Goal: Transaction & Acquisition: Purchase product/service

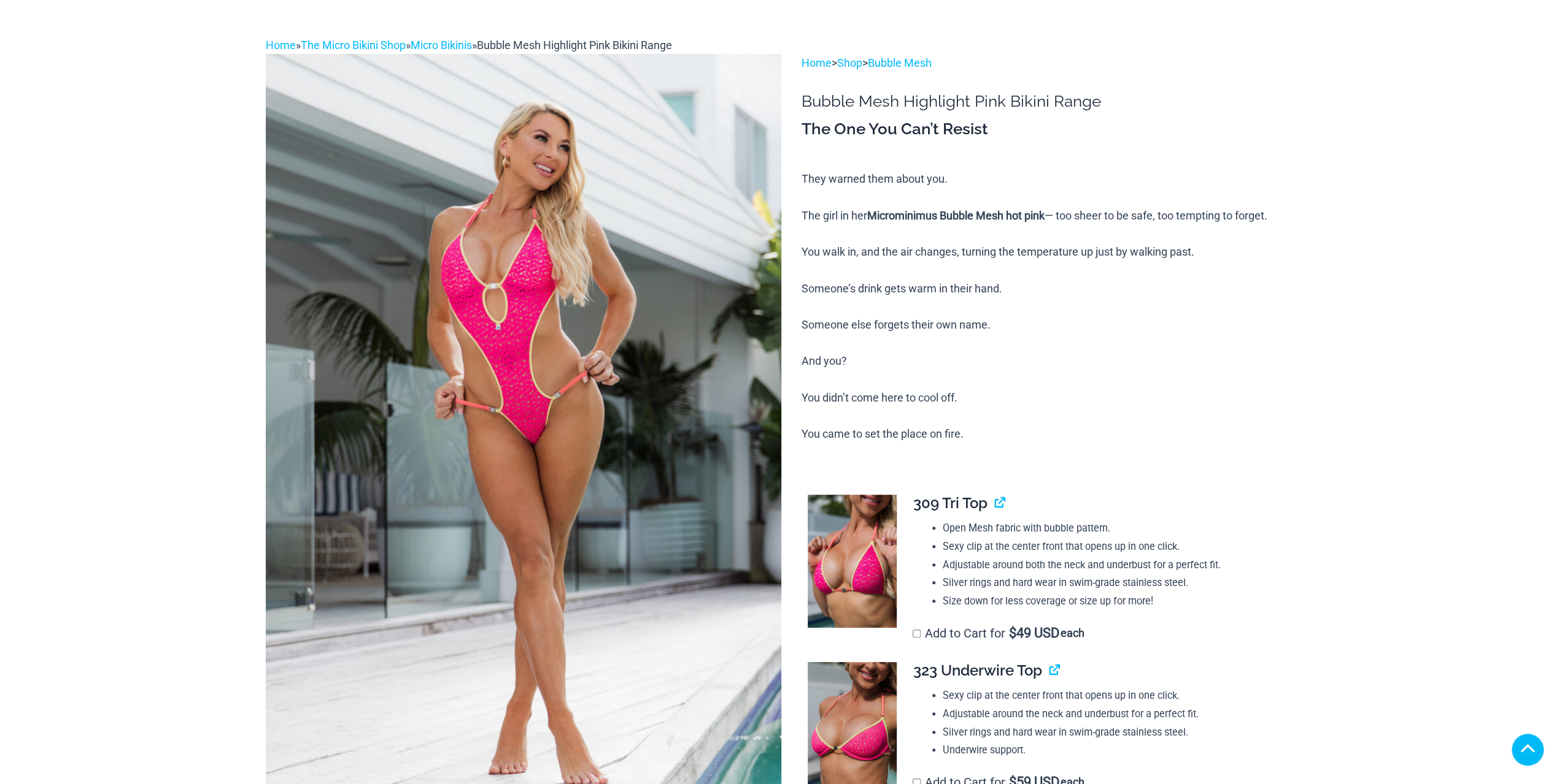
scroll to position [368, 0]
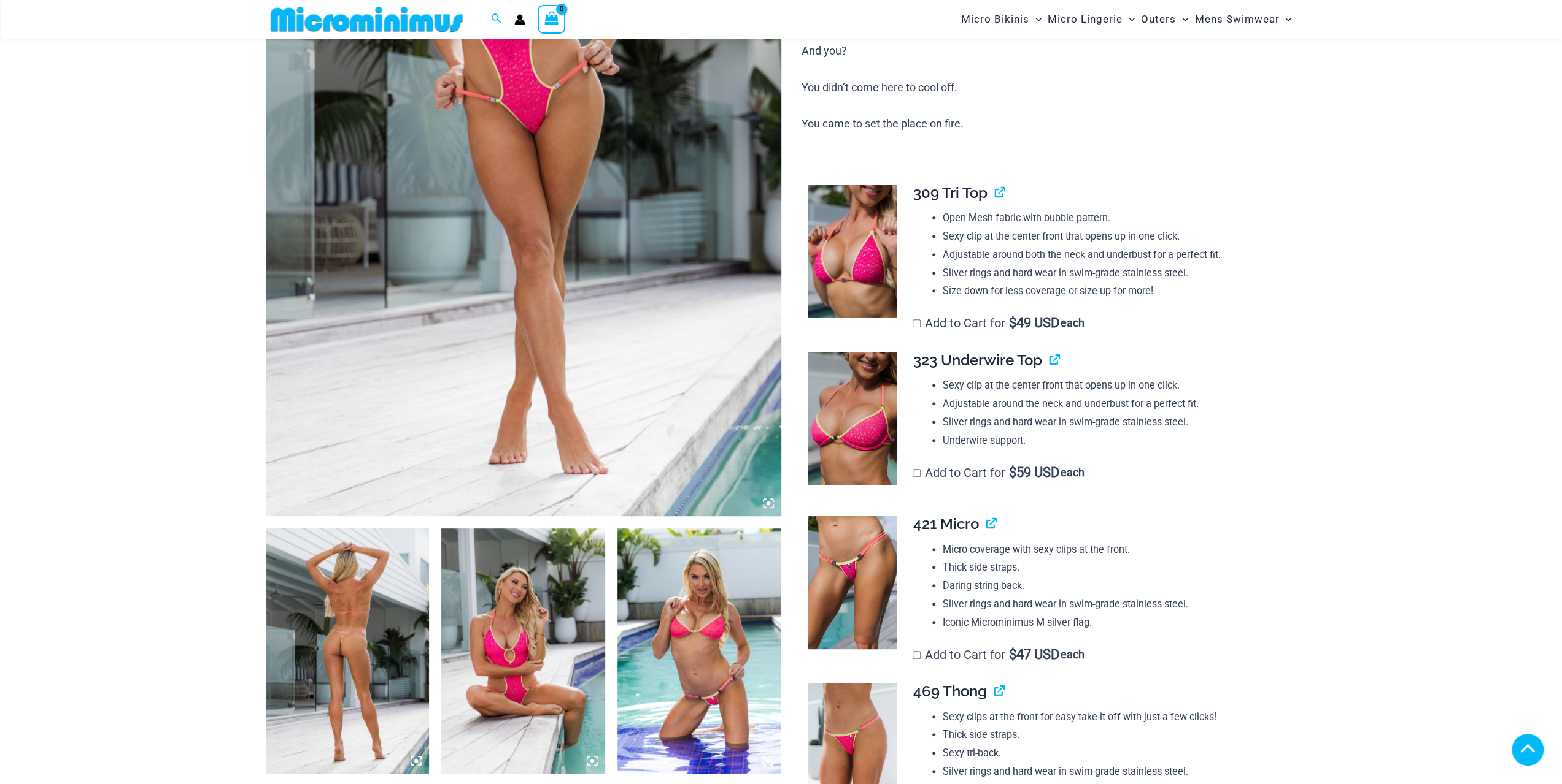
click at [331, 529] on img at bounding box center [348, 652] width 163 height 245
click at [359, 529] on img at bounding box center [348, 652] width 163 height 245
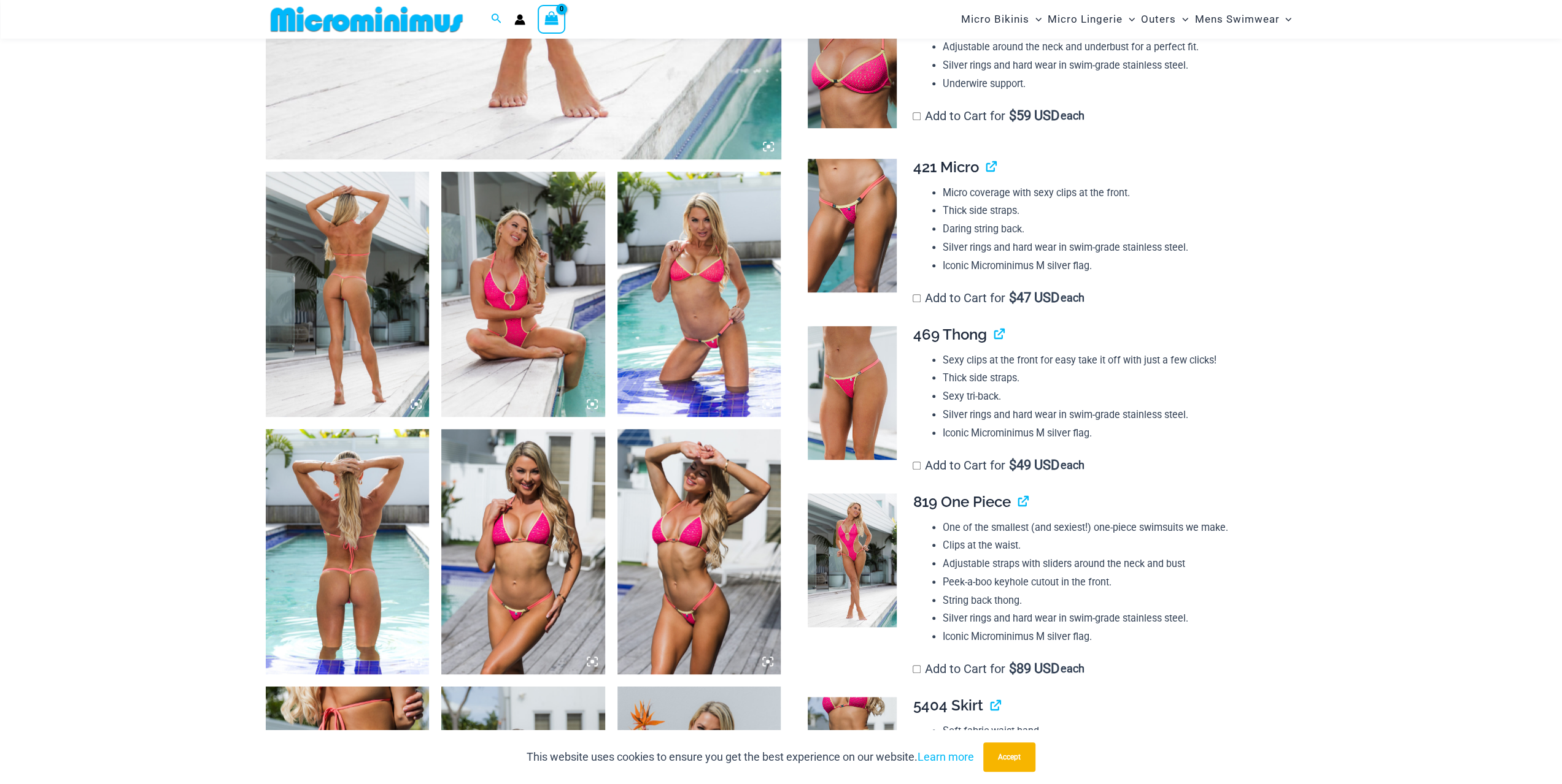
click at [417, 403] on icon at bounding box center [417, 404] width 4 height 4
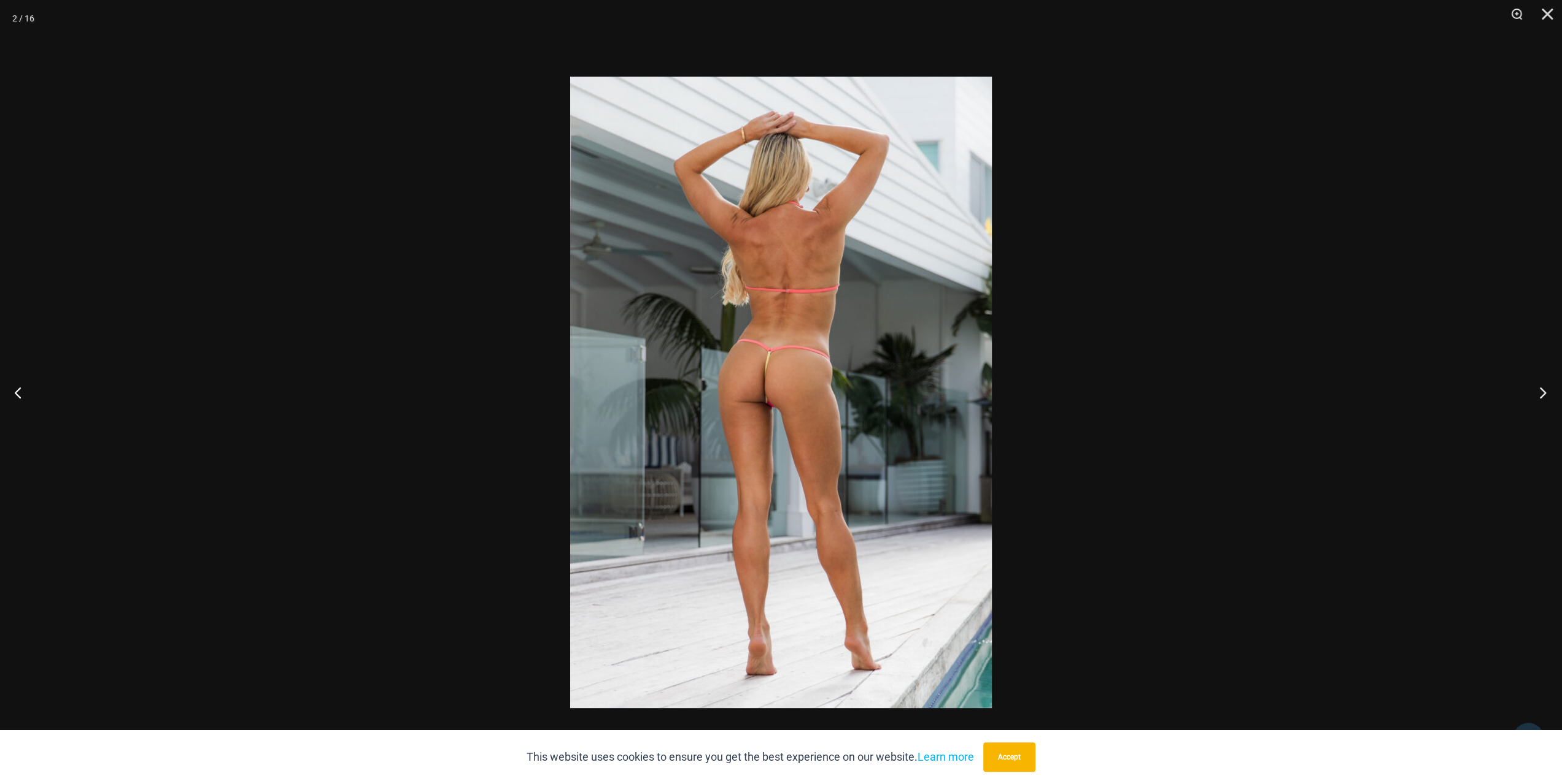
click at [1540, 394] on button "Next" at bounding box center [1538, 392] width 46 height 62
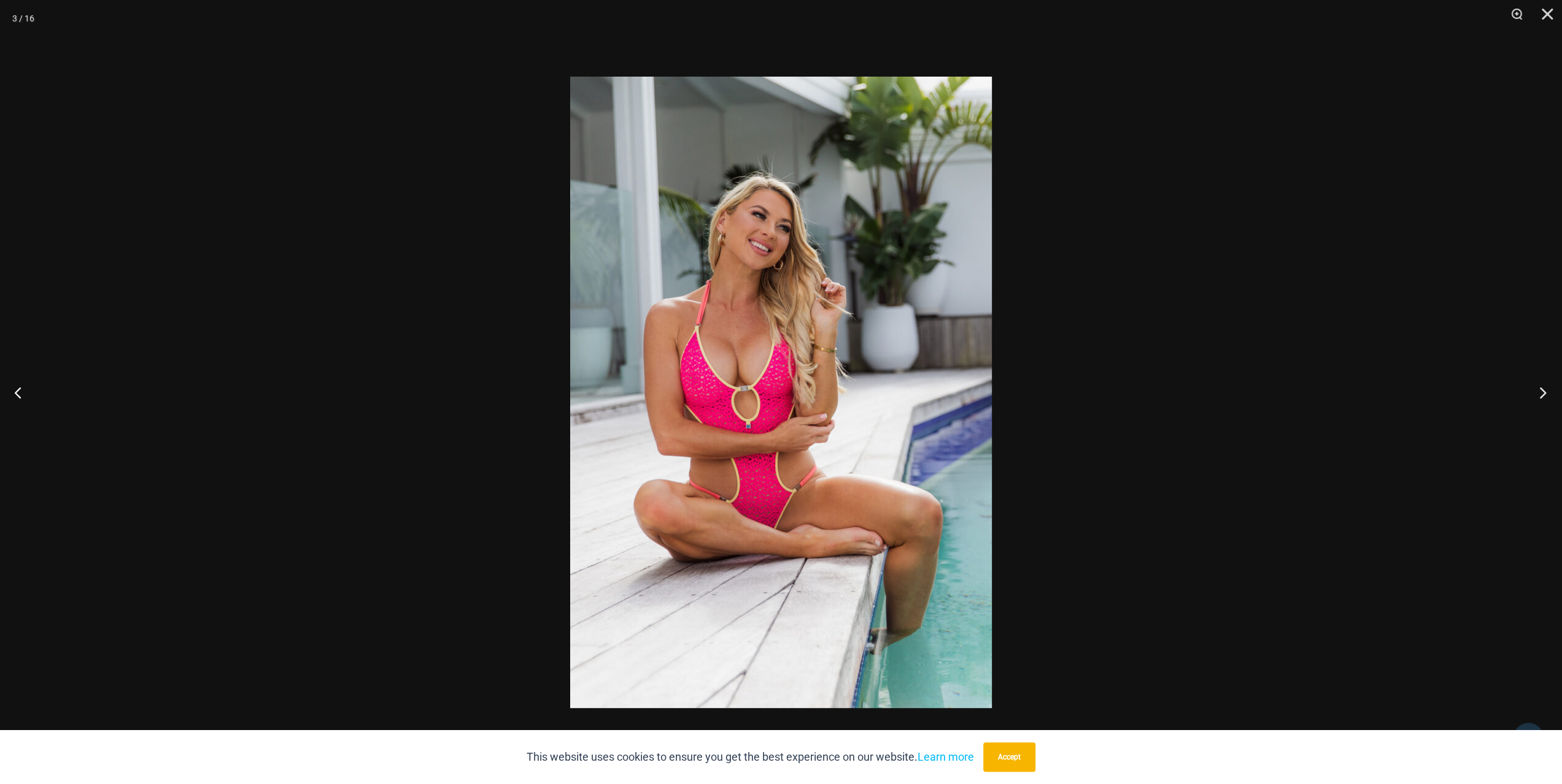
click at [1540, 393] on button "Next" at bounding box center [1538, 392] width 46 height 62
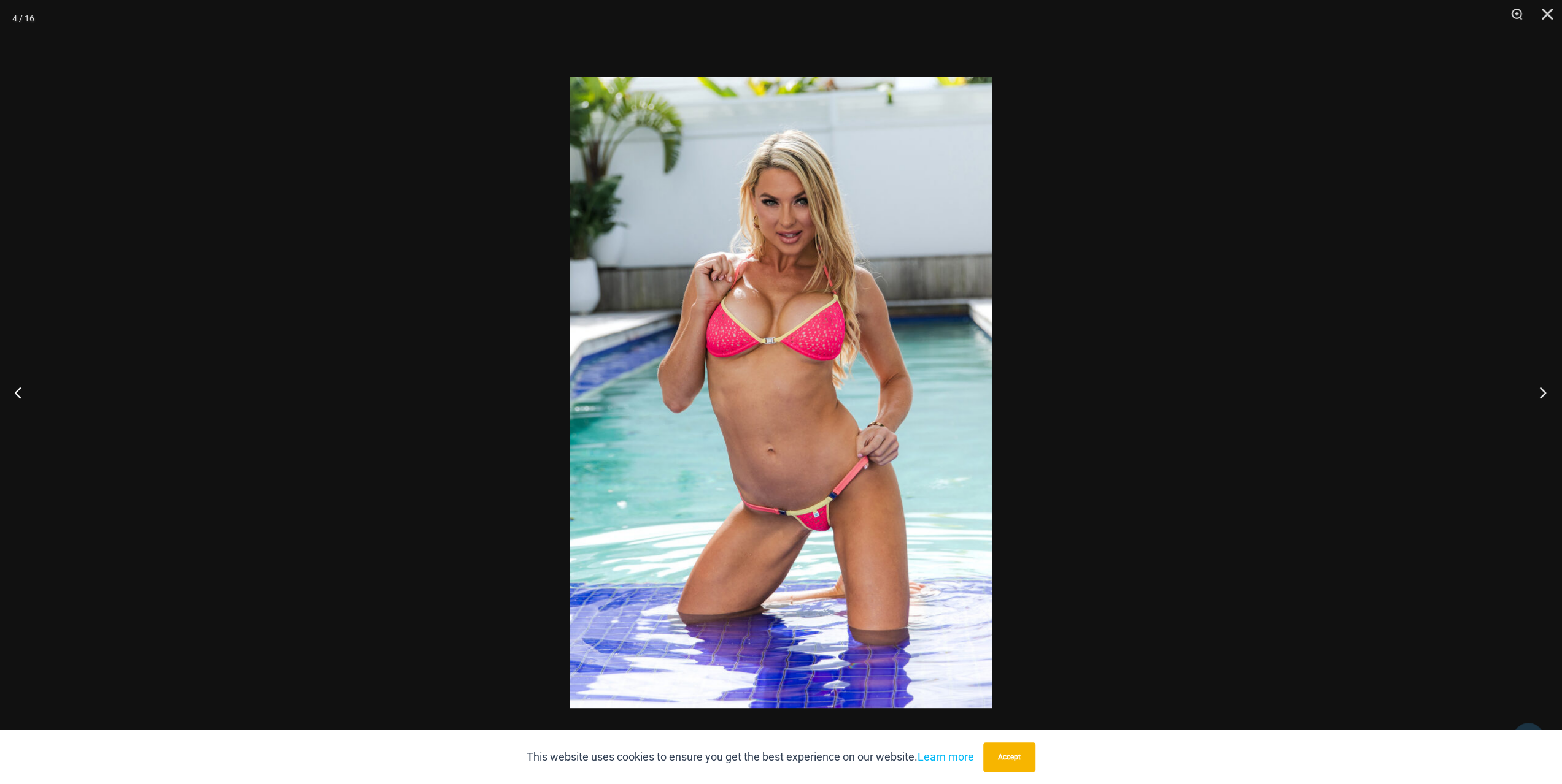
click at [1540, 393] on button "Next" at bounding box center [1538, 392] width 46 height 62
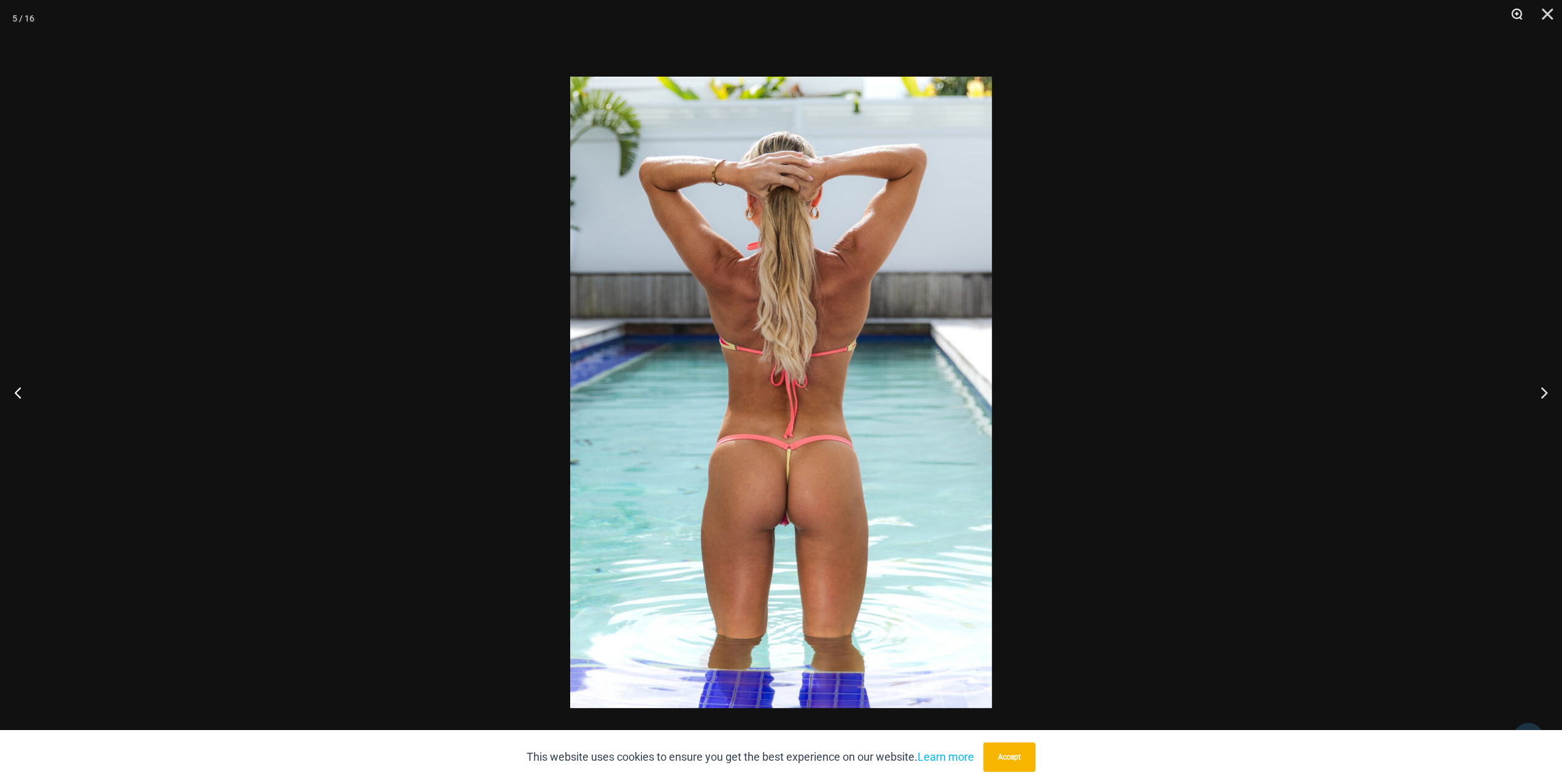
click at [1515, 14] on button "Zoom" at bounding box center [1511, 18] width 31 height 37
click at [786, 401] on img at bounding box center [781, 392] width 422 height 632
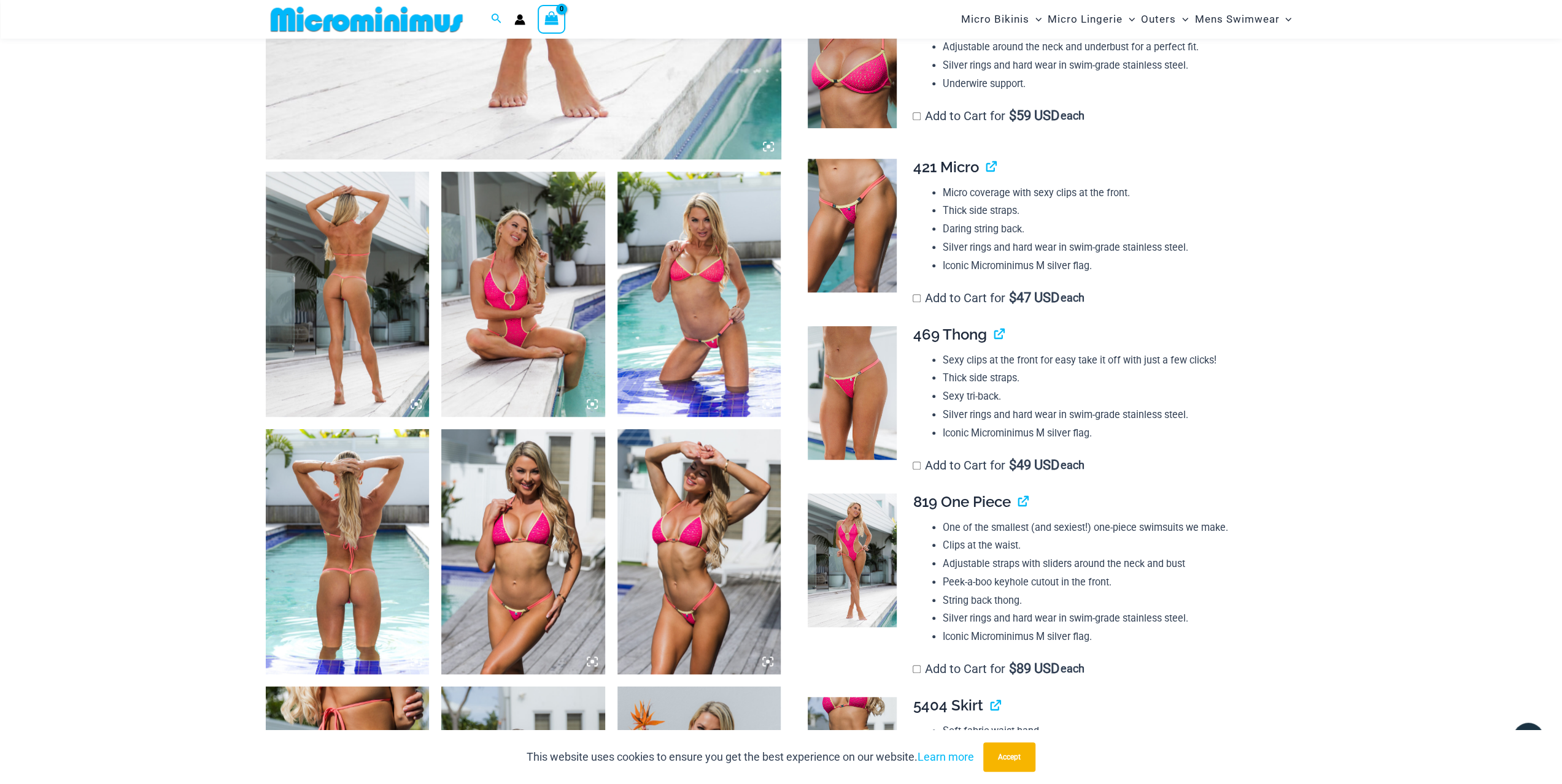
click at [355, 549] on img at bounding box center [348, 552] width 163 height 245
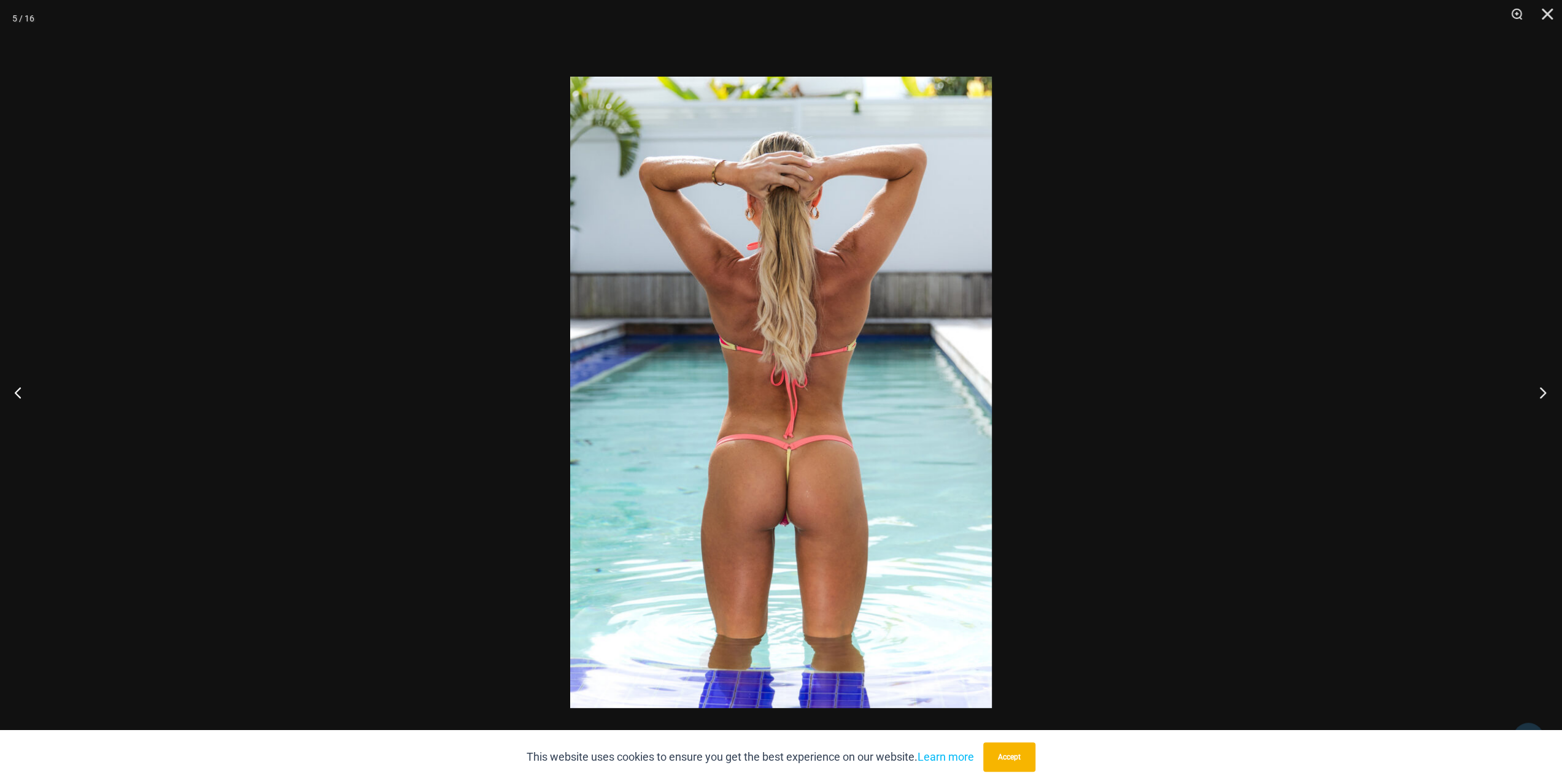
click at [1541, 393] on button "Next" at bounding box center [1538, 392] width 46 height 62
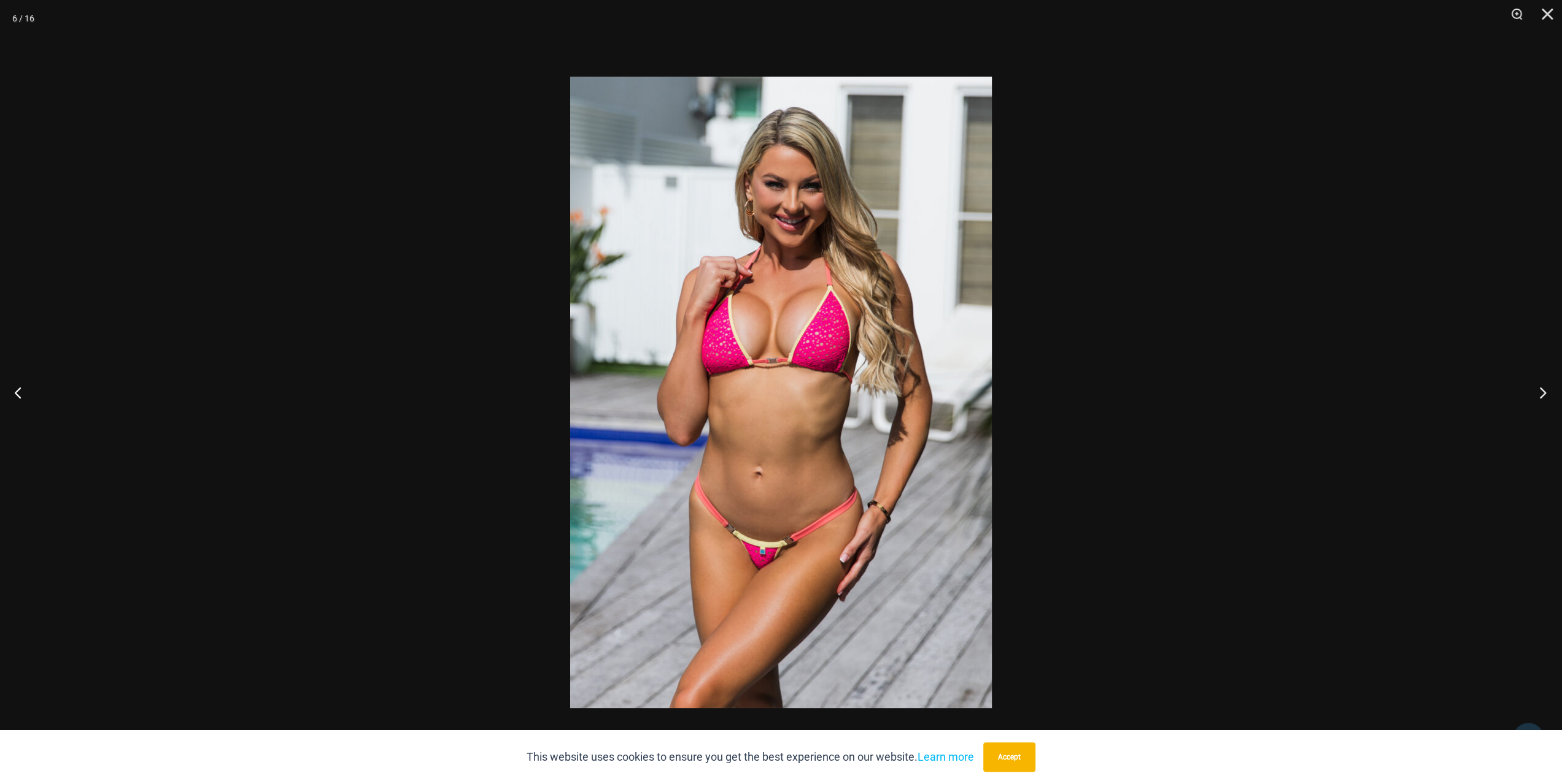
click at [1541, 393] on button "Next" at bounding box center [1538, 392] width 46 height 62
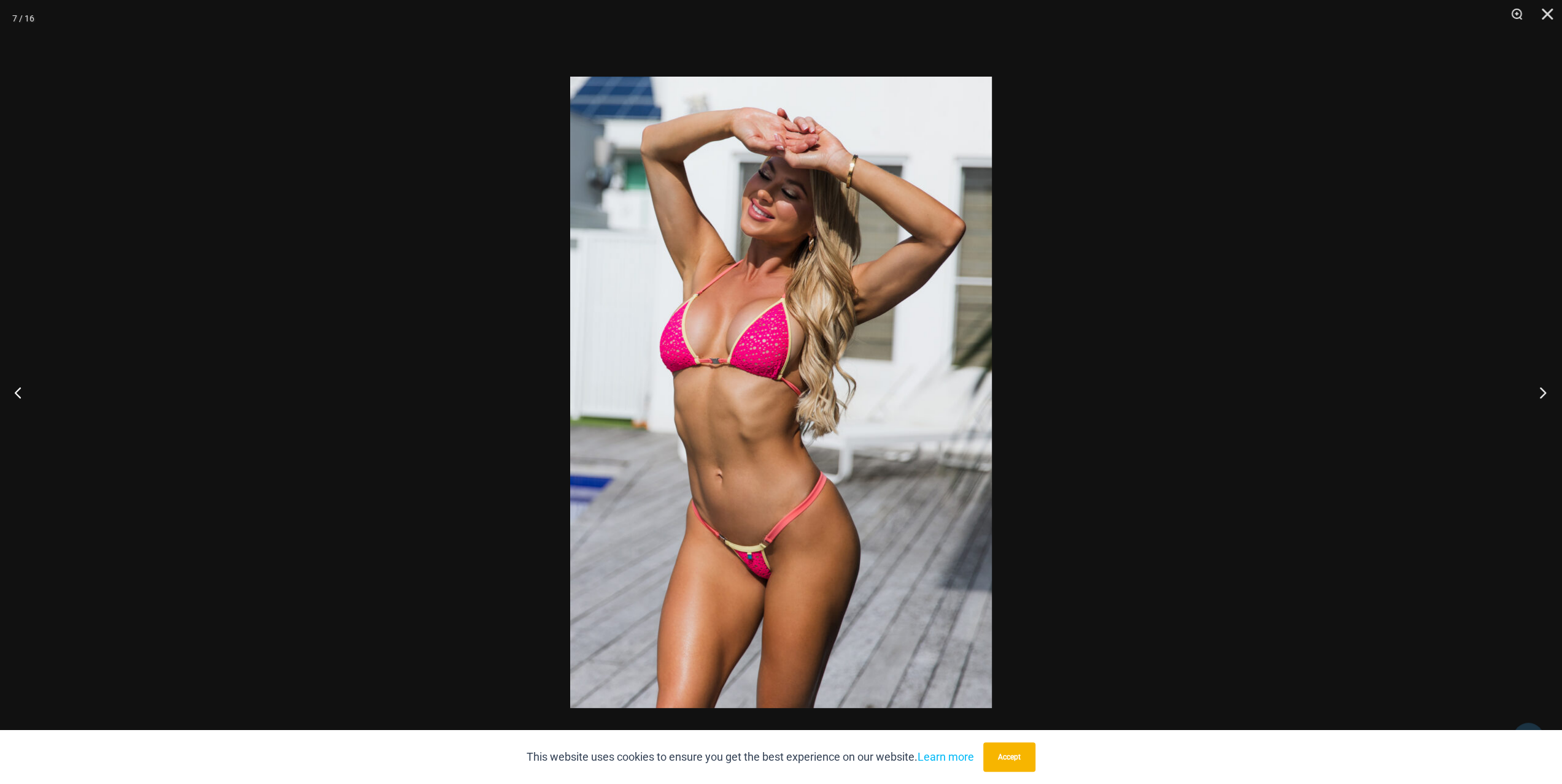
click at [1541, 393] on button "Next" at bounding box center [1538, 392] width 46 height 62
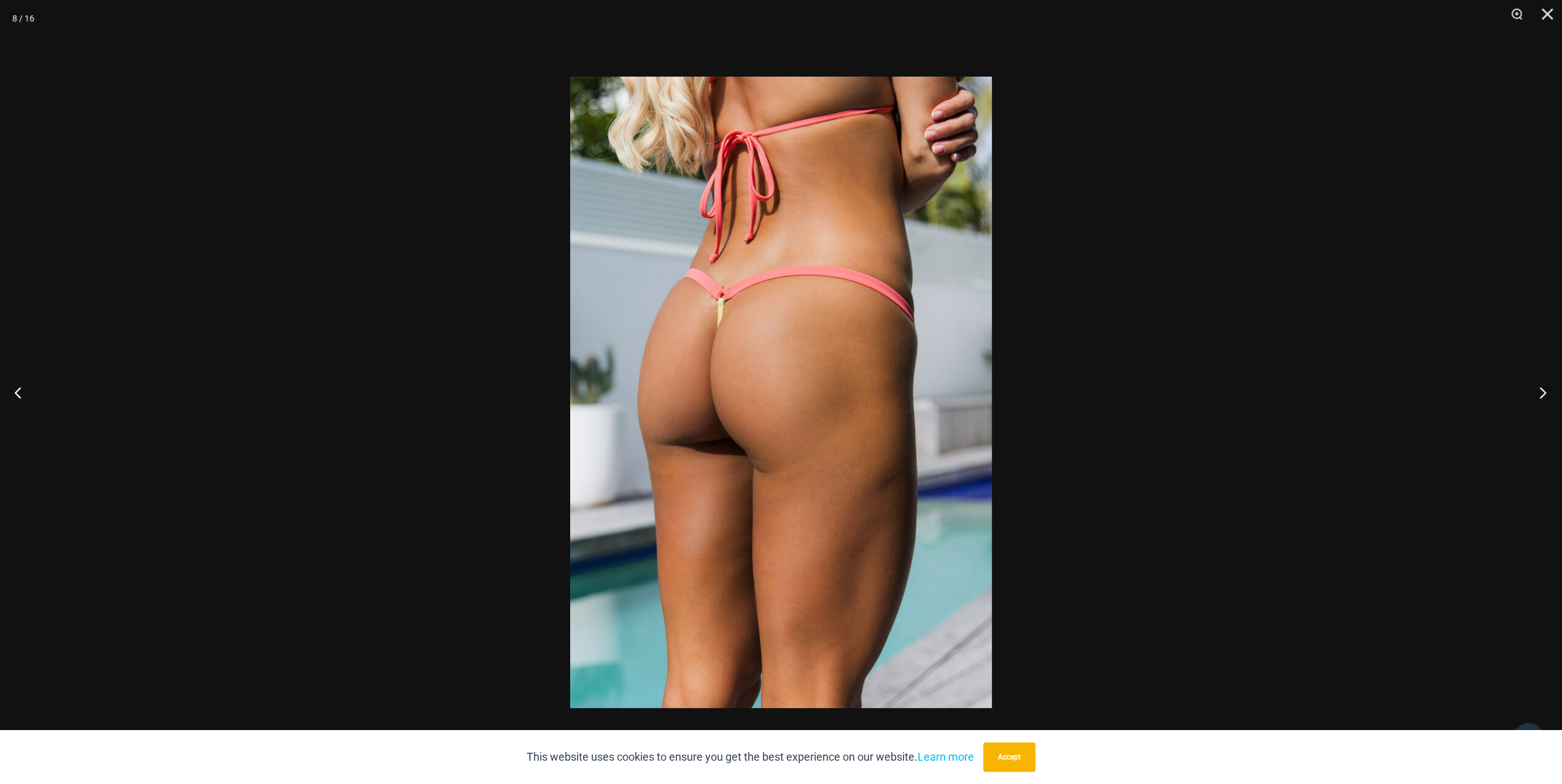
click at [1541, 393] on button "Next" at bounding box center [1538, 392] width 46 height 62
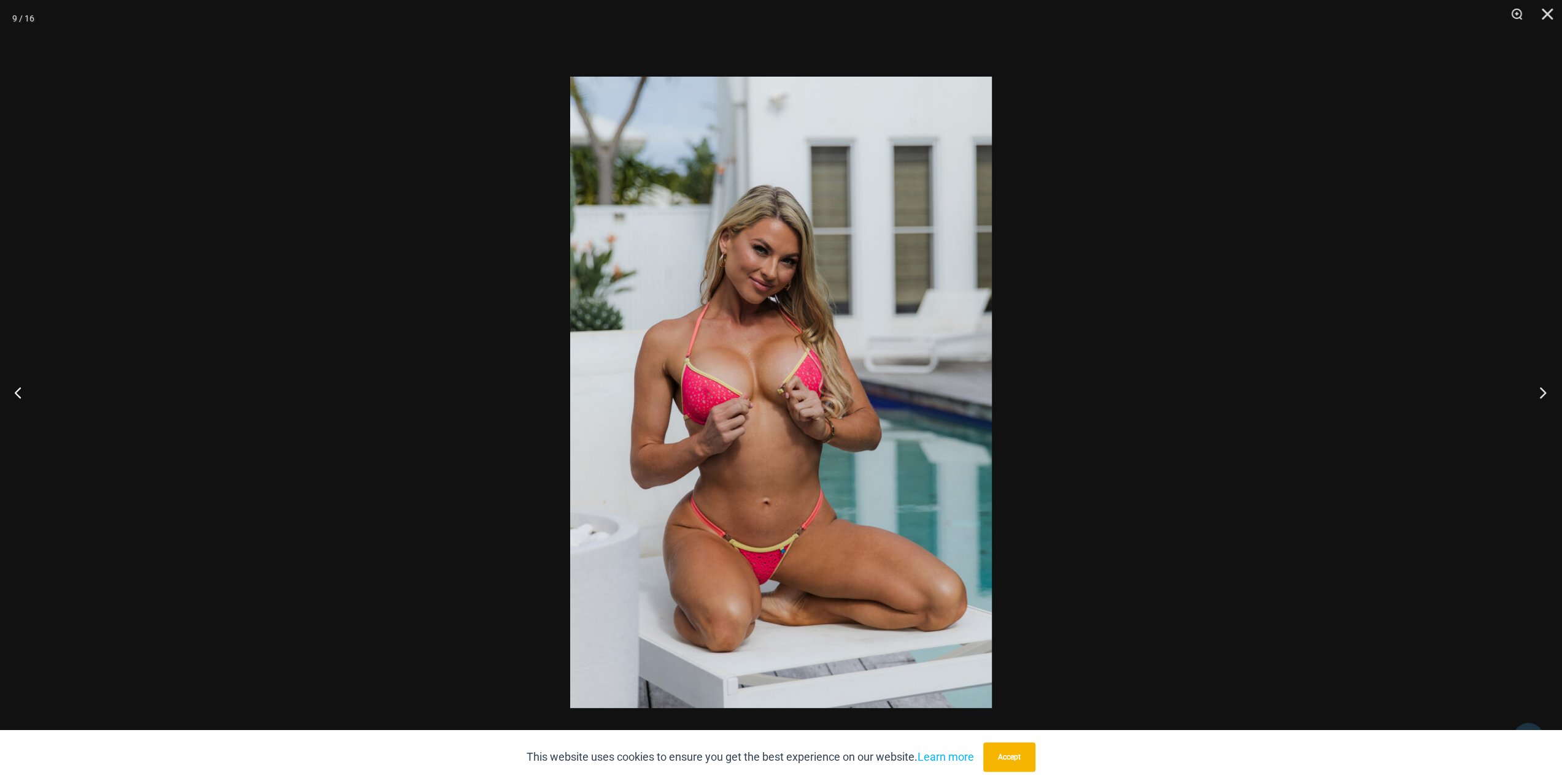
click at [1541, 393] on button "Next" at bounding box center [1538, 392] width 46 height 62
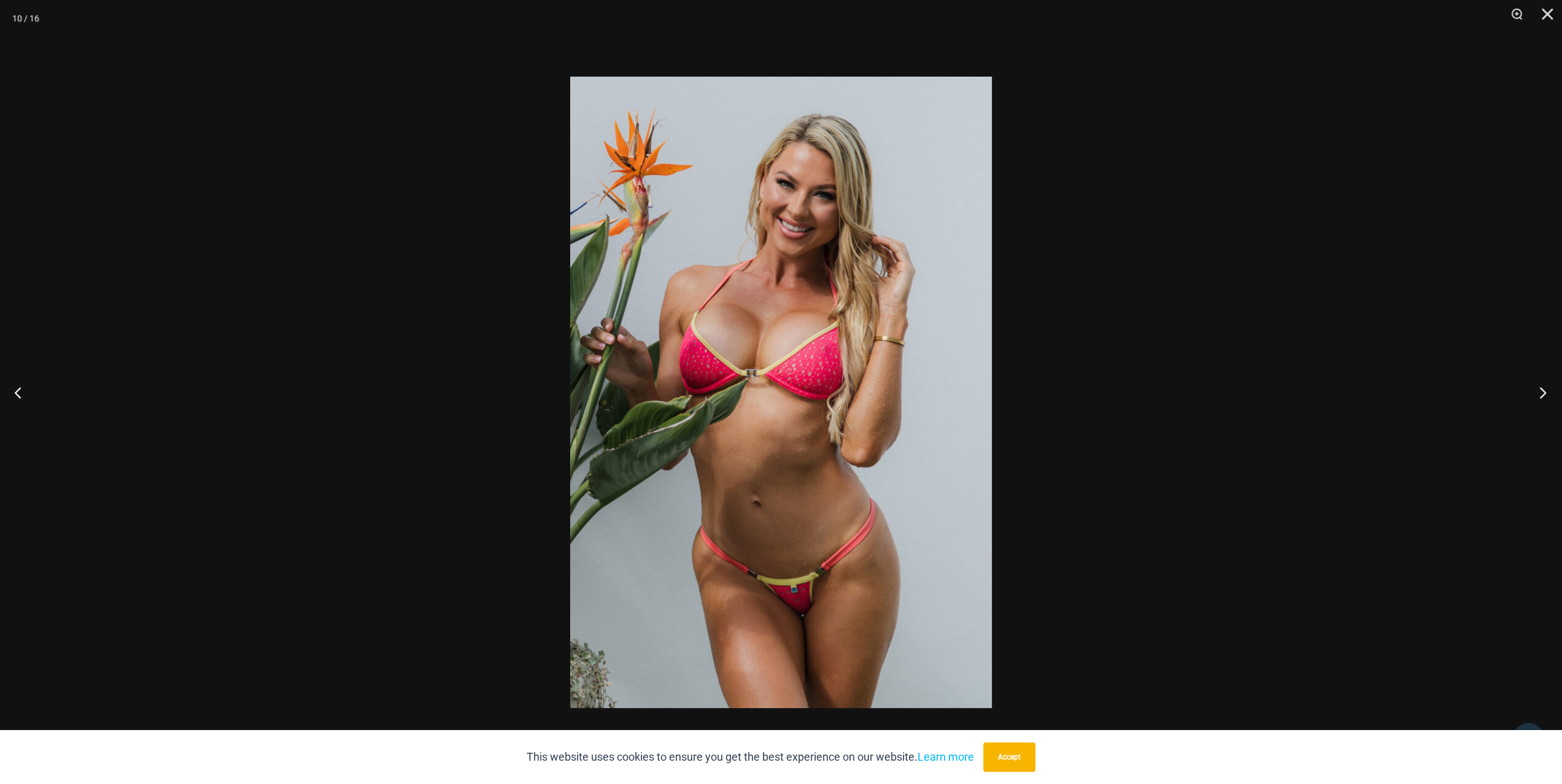
click at [1541, 393] on button "Next" at bounding box center [1538, 392] width 46 height 62
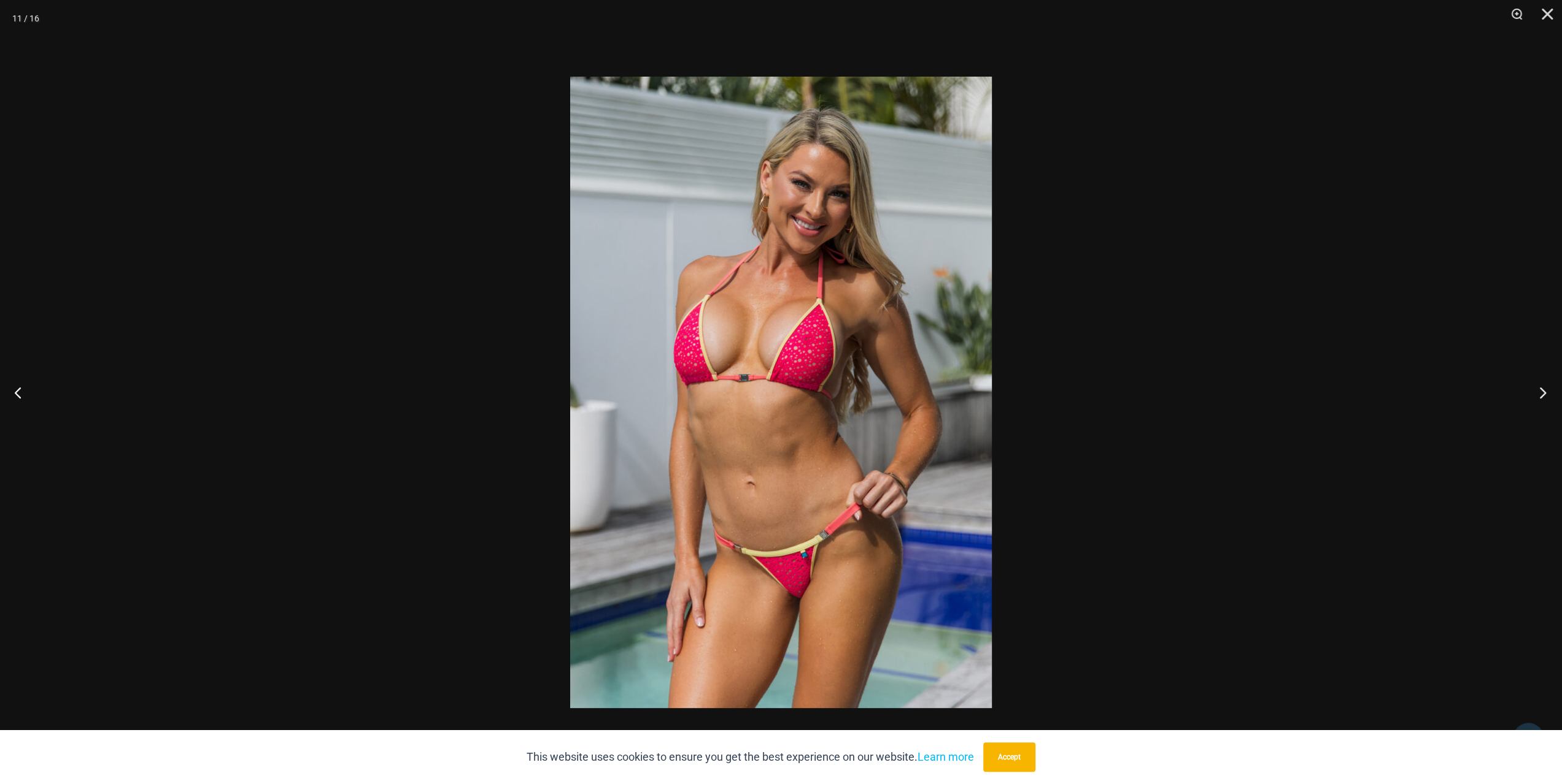
click at [1541, 393] on button "Next" at bounding box center [1538, 392] width 46 height 62
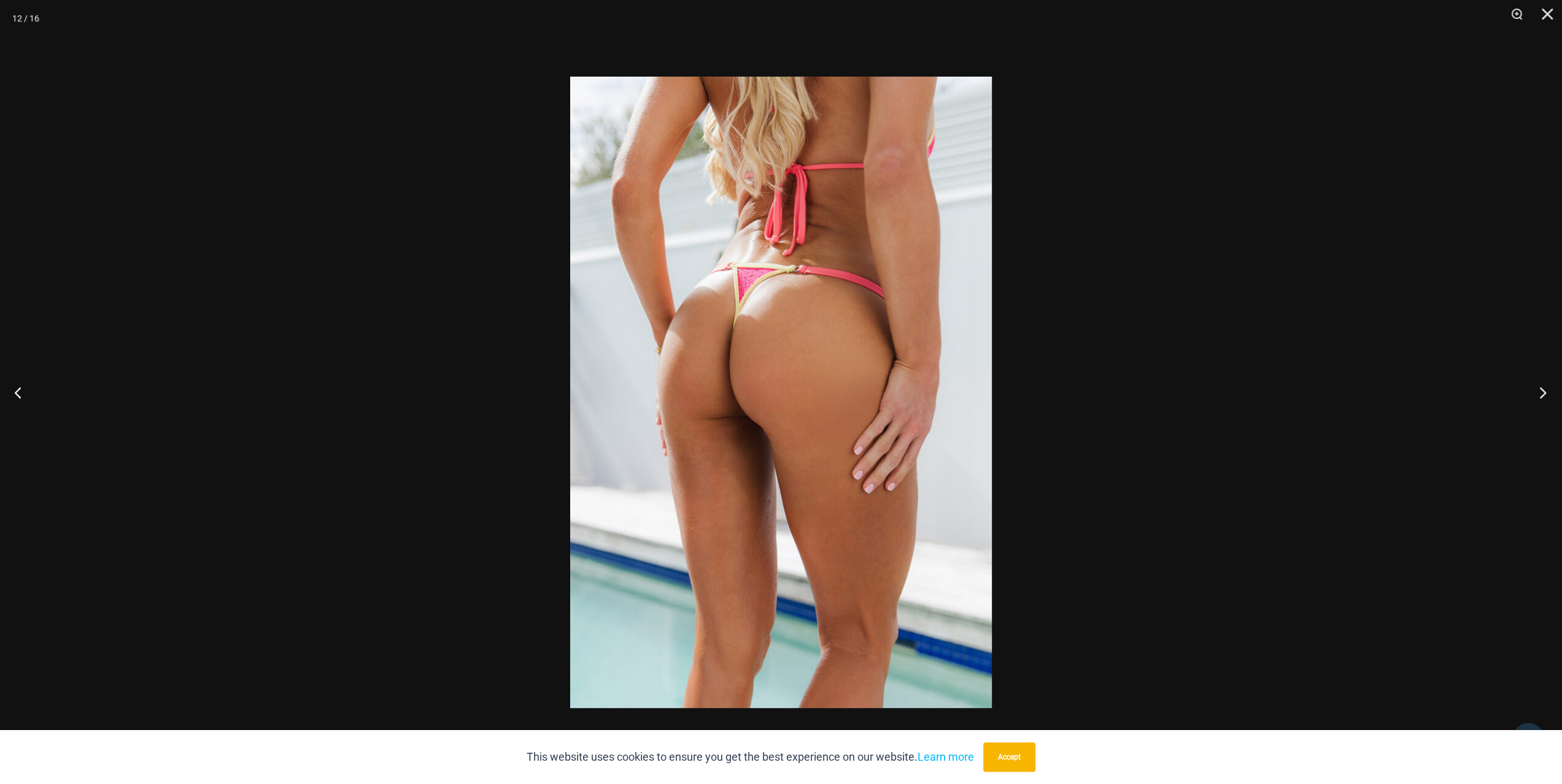
click at [1541, 393] on button "Next" at bounding box center [1538, 392] width 46 height 62
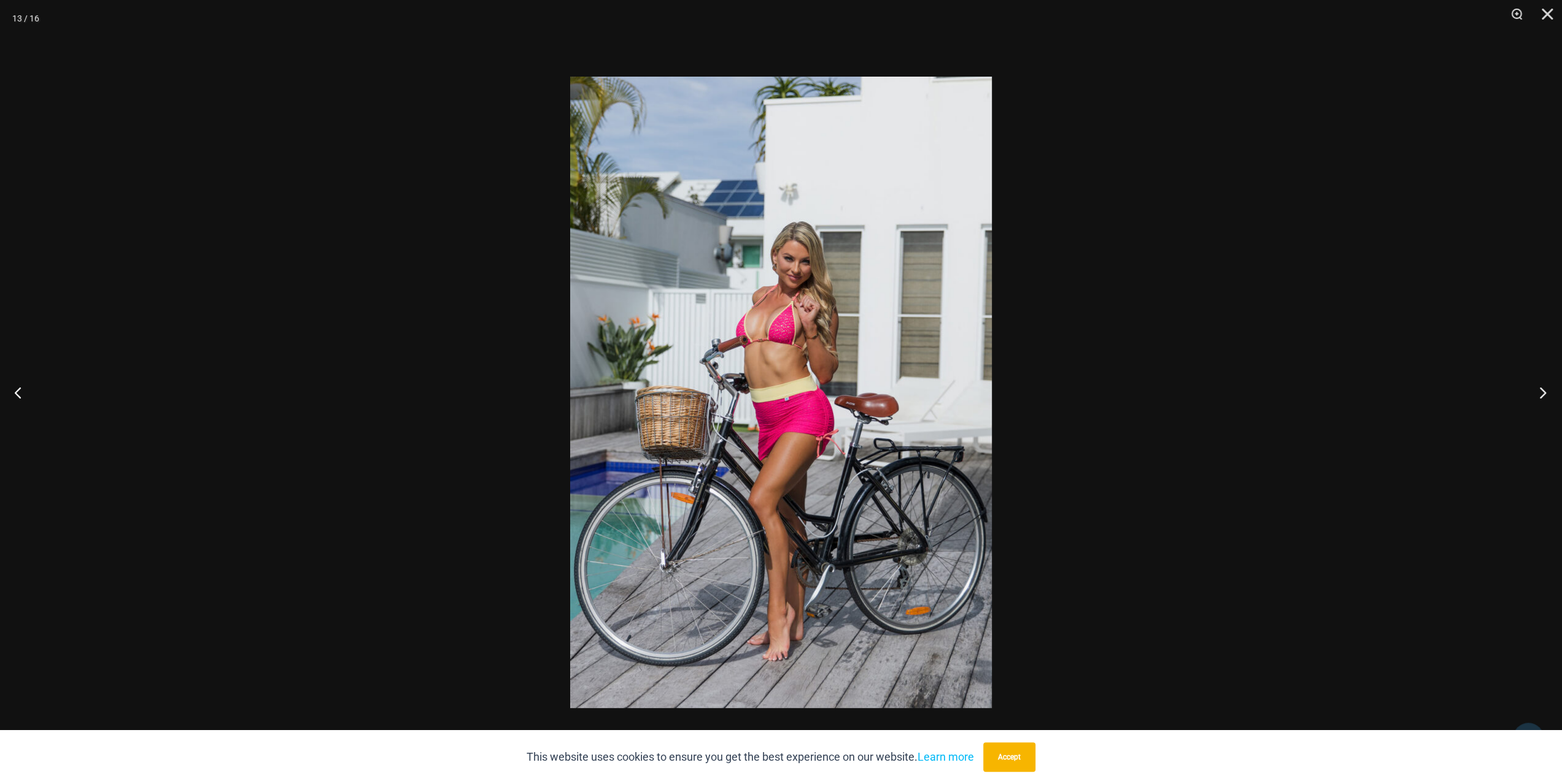
click at [1541, 393] on button "Next" at bounding box center [1538, 392] width 46 height 62
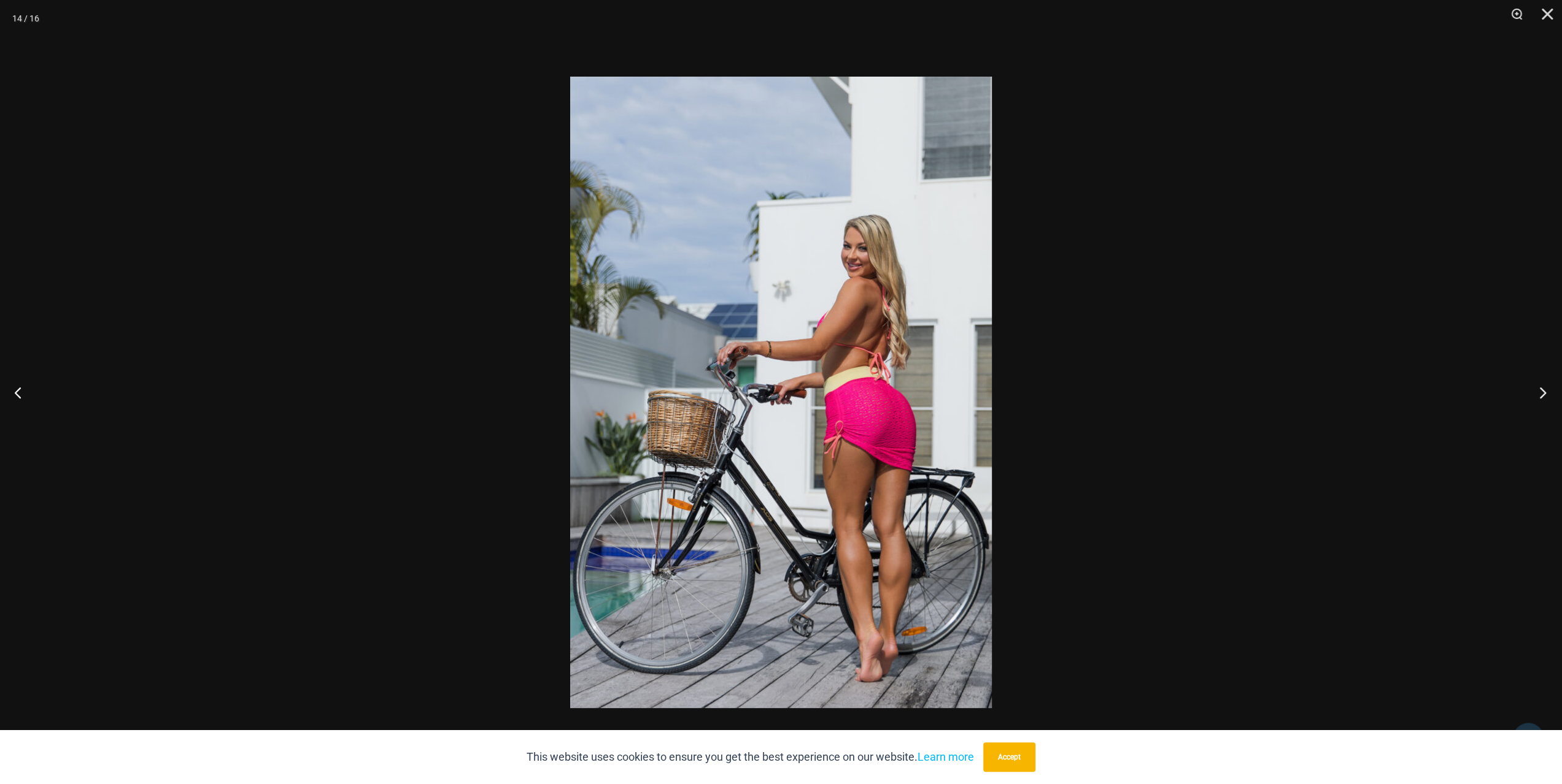
click at [1541, 393] on button "Next" at bounding box center [1538, 392] width 46 height 62
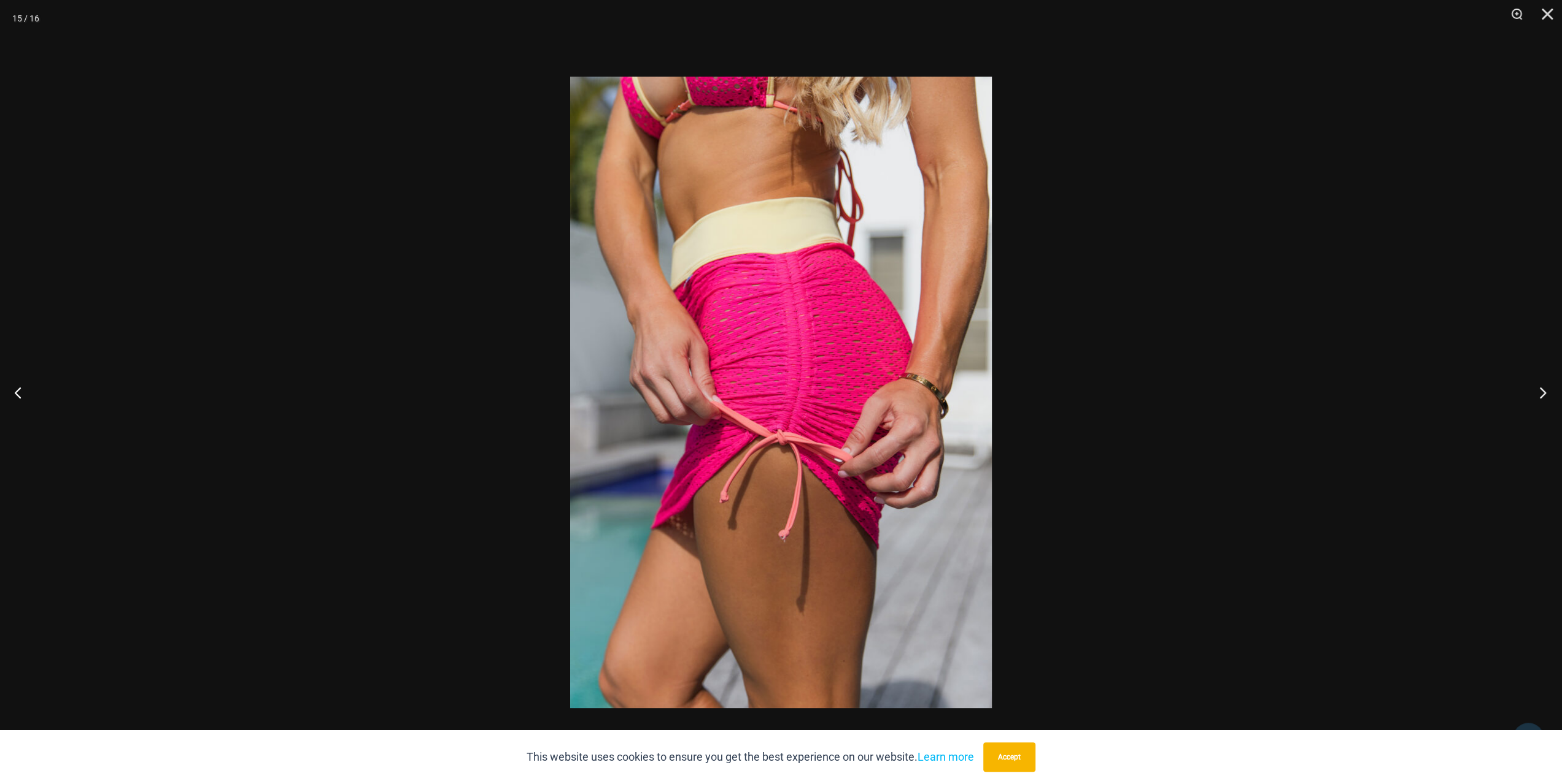
click at [1541, 393] on button "Next" at bounding box center [1538, 392] width 46 height 62
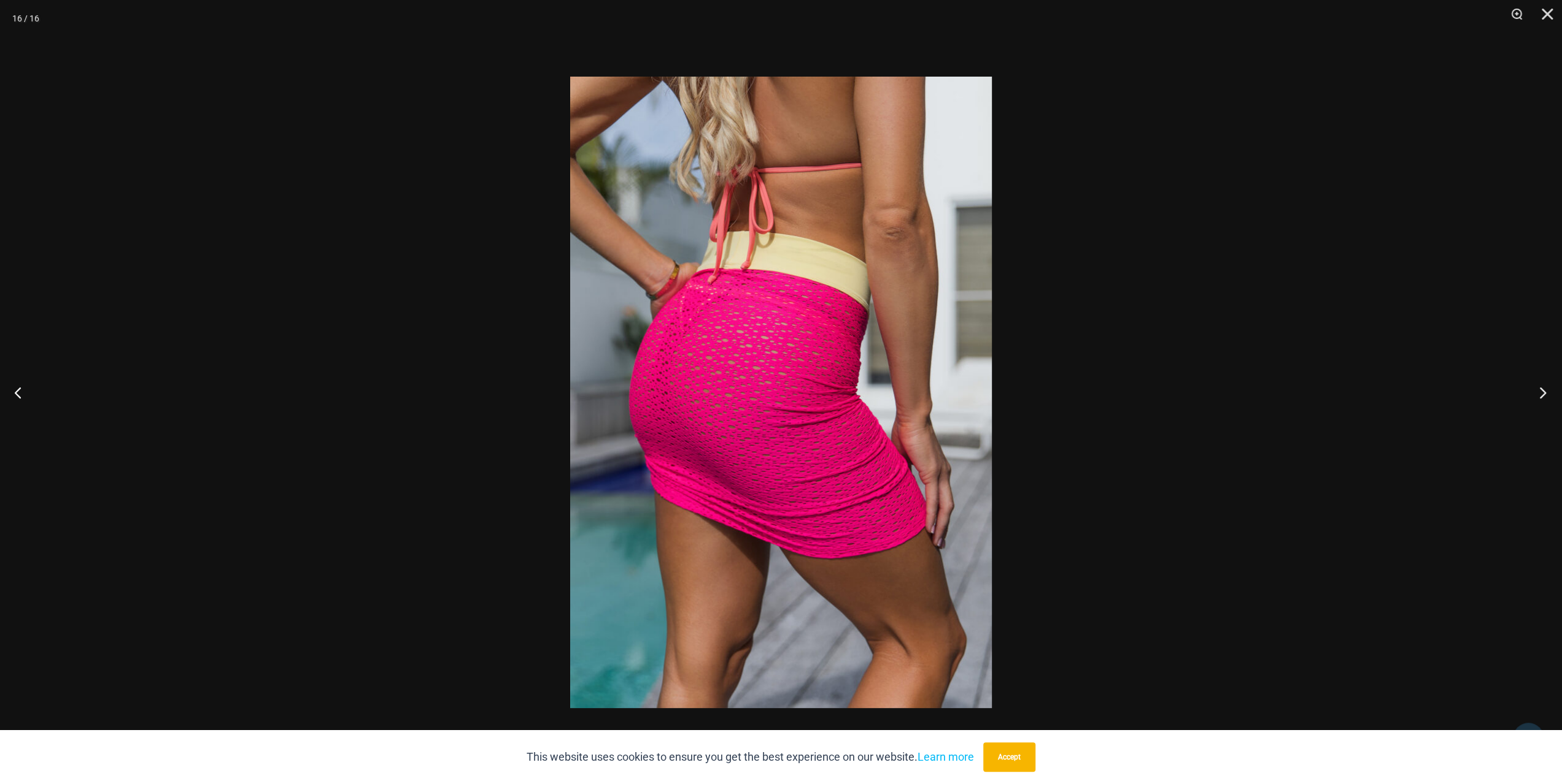
click at [1541, 393] on button "Next" at bounding box center [1538, 392] width 46 height 62
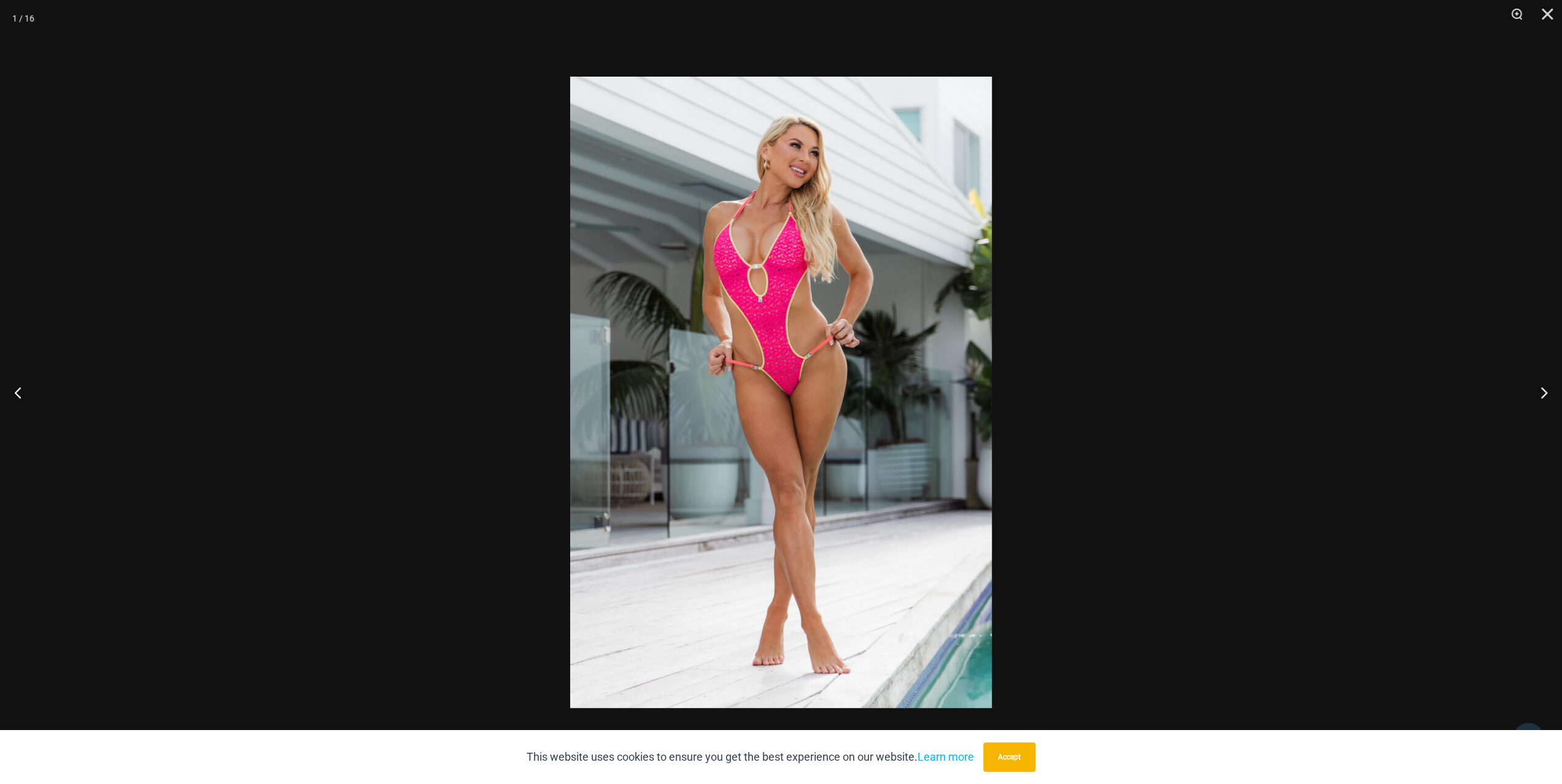
click at [1342, 195] on div at bounding box center [781, 392] width 1562 height 784
